Goal: Task Accomplishment & Management: Use online tool/utility

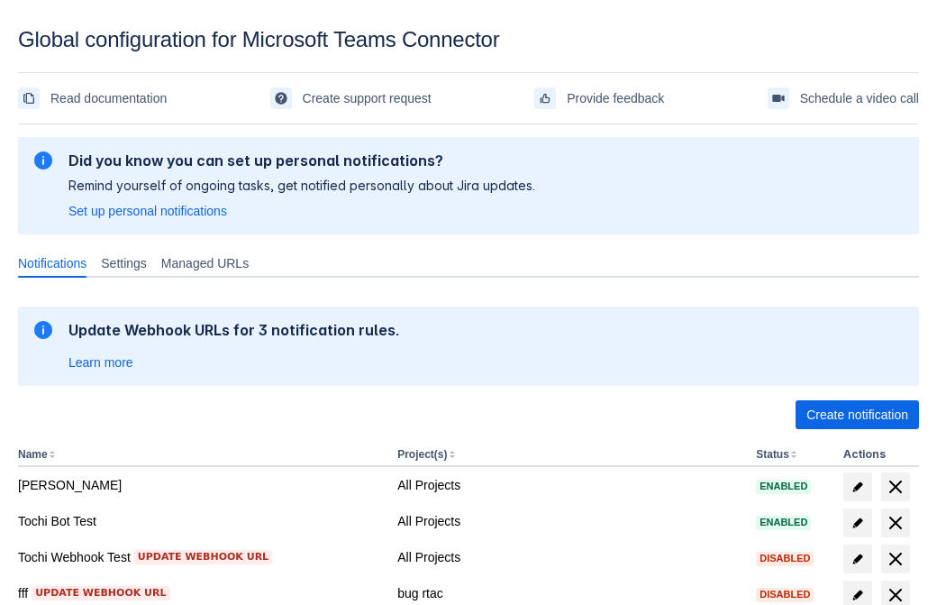
click at [857, 415] on span "Create notification" at bounding box center [858, 414] width 102 height 29
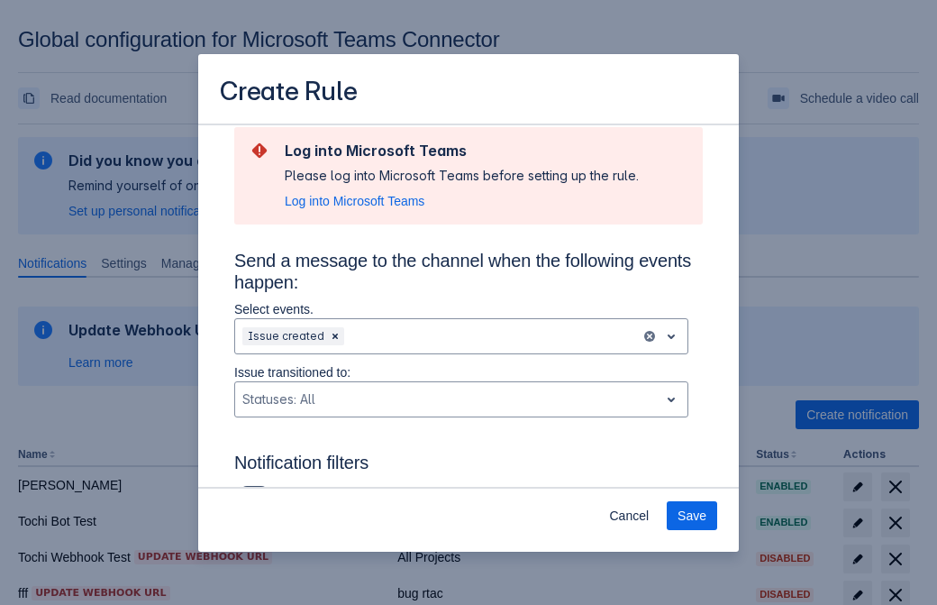
type input "RuleName-135988New Rule (41)"
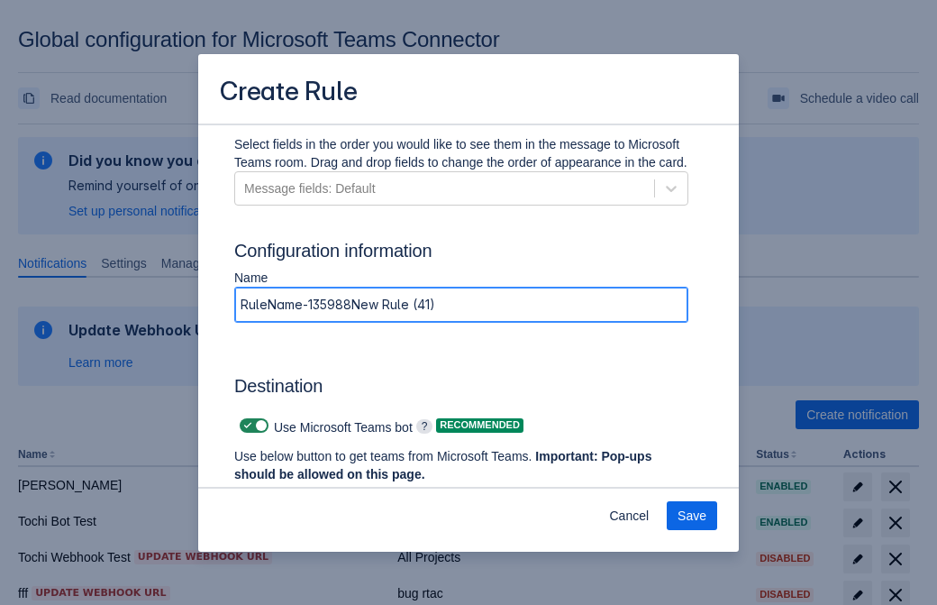
scroll to position [1384, 0]
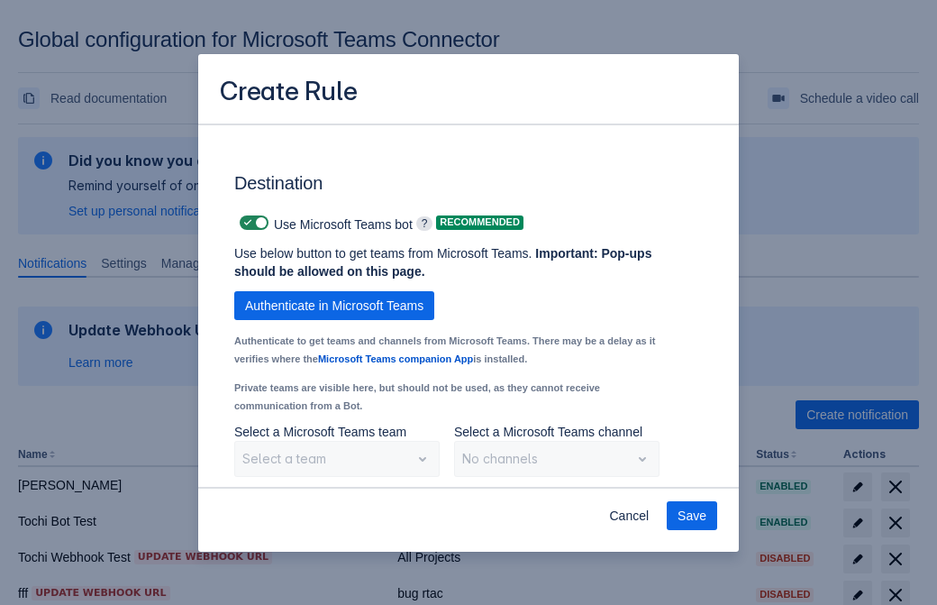
click at [334, 305] on span "Authenticate in Microsoft Teams" at bounding box center [334, 305] width 178 height 29
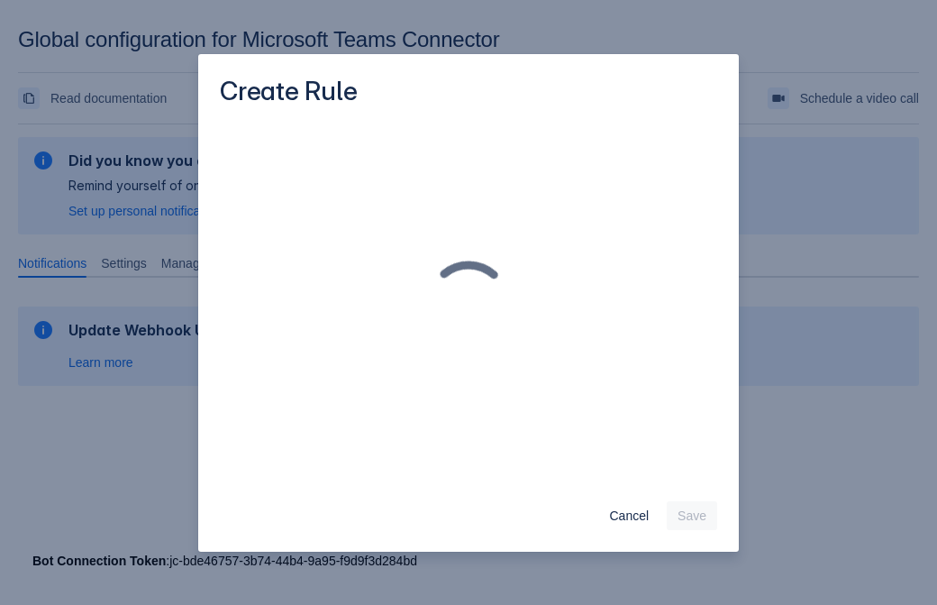
scroll to position [0, 0]
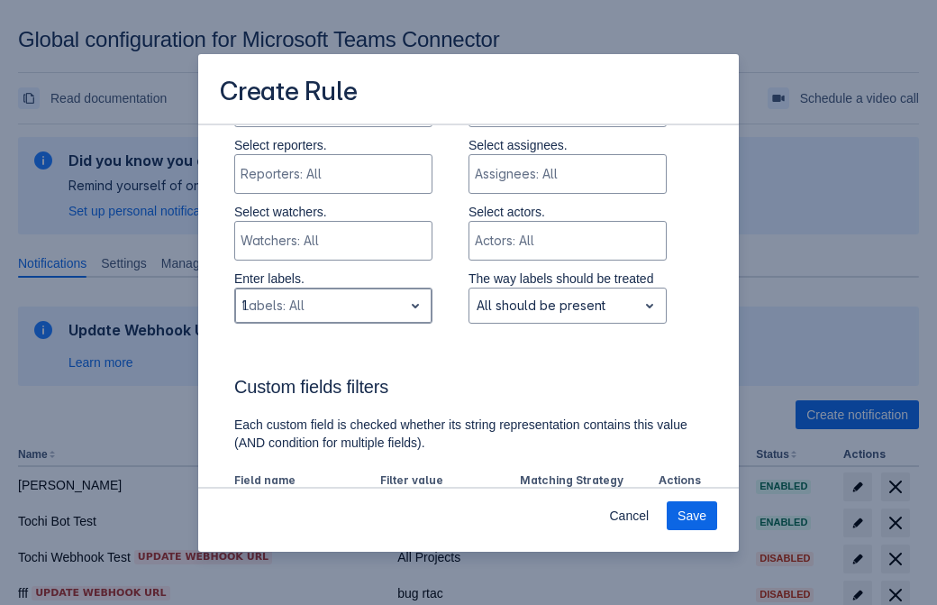
type input "135988_label"
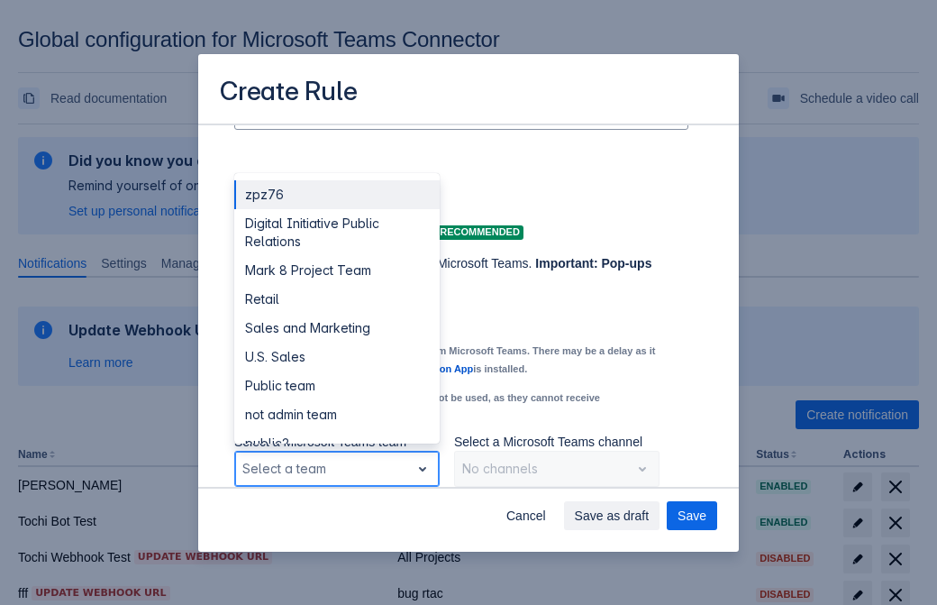
click at [336, 299] on div "Retail" at bounding box center [336, 299] width 205 height 29
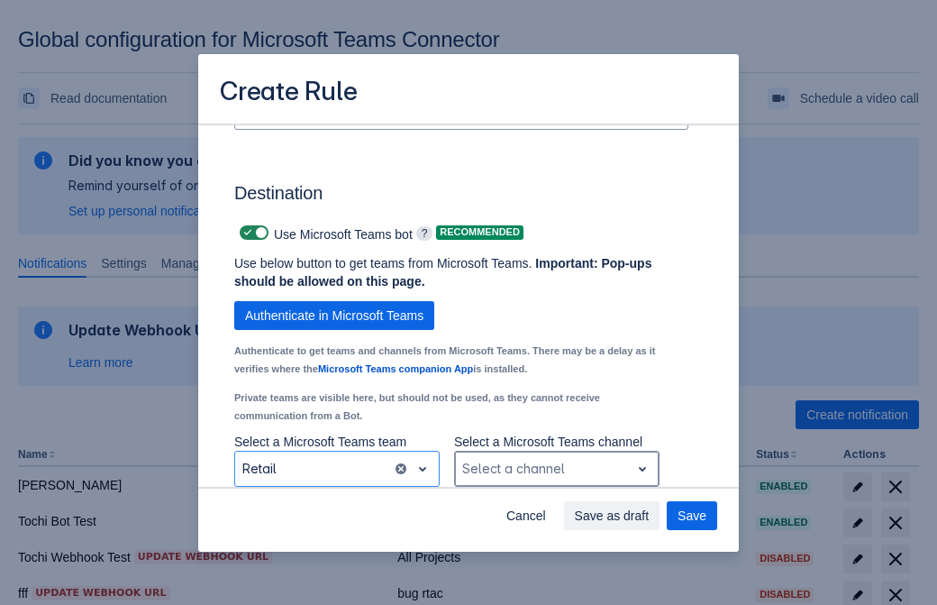
click at [556, 469] on div "Scrollable content" at bounding box center [542, 469] width 160 height 22
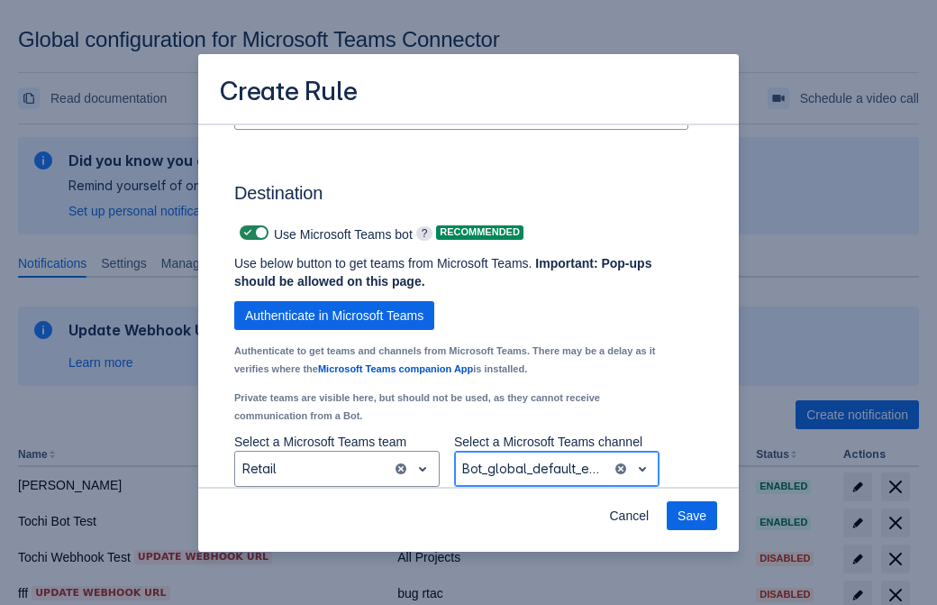
click at [692, 515] on span "Save" at bounding box center [692, 515] width 29 height 29
